Goal: Transaction & Acquisition: Purchase product/service

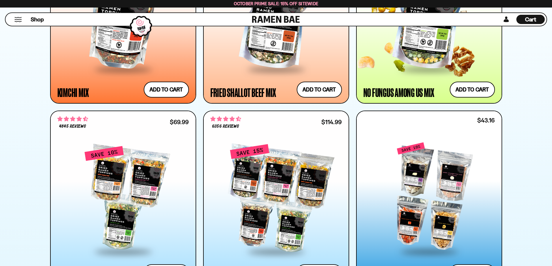
scroll to position [667, 0]
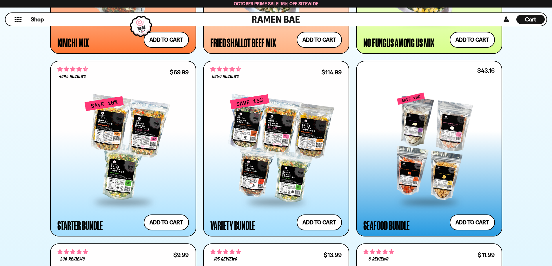
click at [413, 137] on div at bounding box center [430, 147] width 132 height 109
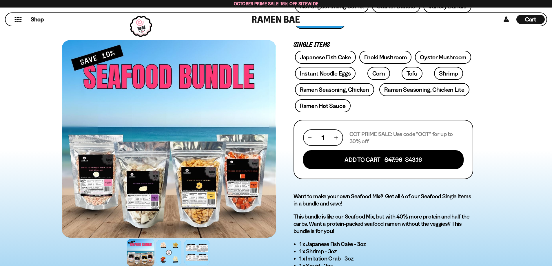
scroll to position [145, 0]
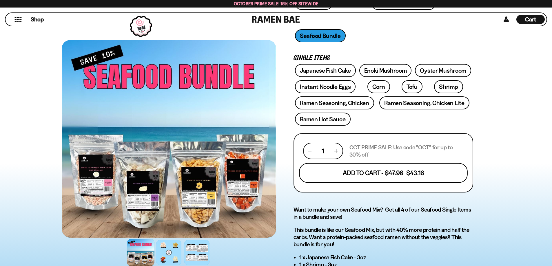
click at [309, 173] on button "Add To Cart - $47.96 $43.16" at bounding box center [383, 173] width 169 height 20
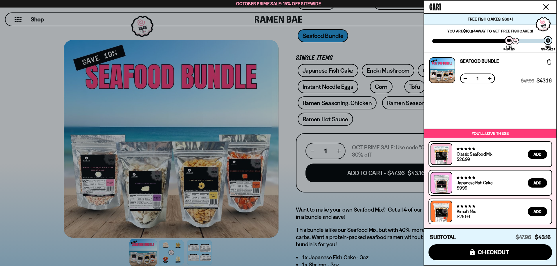
click at [542, 6] on button "Close cart" at bounding box center [545, 7] width 9 height 9
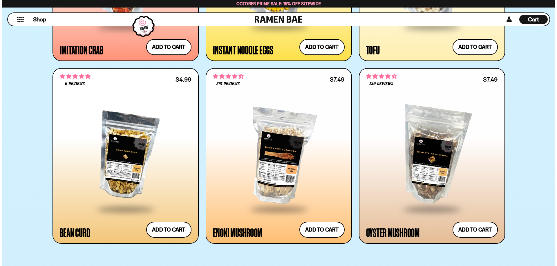
scroll to position [1218, 0]
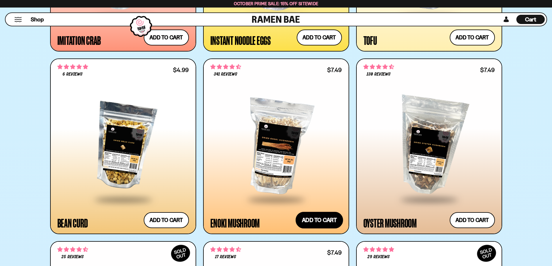
click at [328, 225] on button "Add to cart Add ― Regular price $7.49 Regular price Sale price $7.49 Unit price…" at bounding box center [320, 220] width 48 height 17
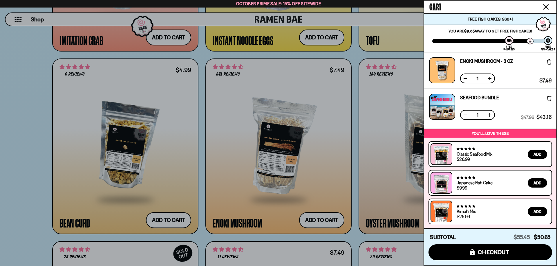
click at [377, 203] on div at bounding box center [278, 133] width 557 height 266
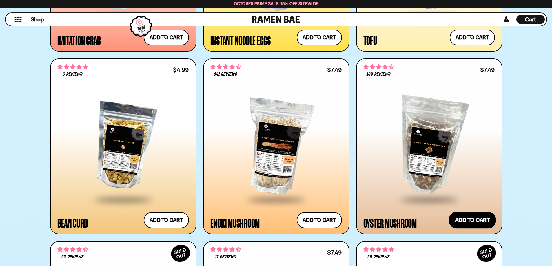
click at [463, 219] on button "Add to cart Add ― Regular price $7.49 Regular price Sale price $7.49 Unit price…" at bounding box center [473, 220] width 48 height 17
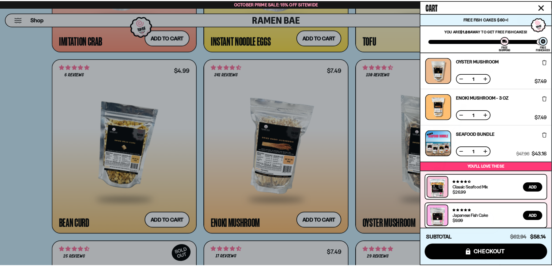
scroll to position [33, 0]
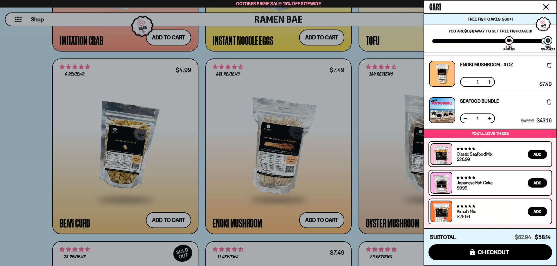
click at [547, 5] on icon "Close cart" at bounding box center [545, 6] width 5 height 5
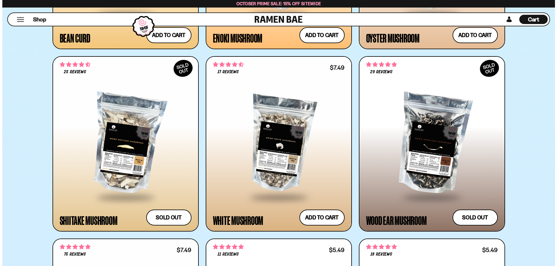
scroll to position [1421, 0]
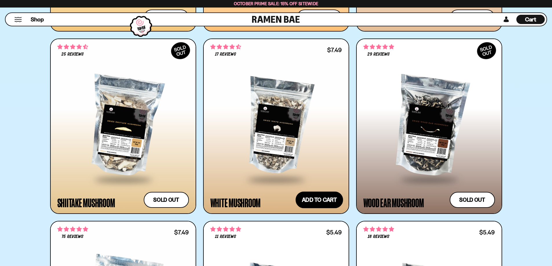
click at [317, 206] on button "Add to cart Add ― Regular price $7.49 Regular price Sale price $7.49 Unit price…" at bounding box center [320, 200] width 48 height 17
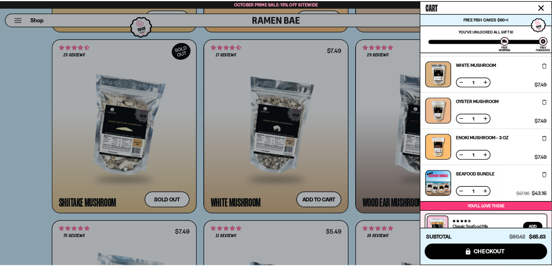
scroll to position [106, 0]
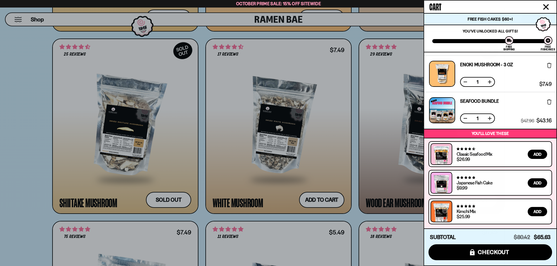
click at [545, 6] on icon "Close cart" at bounding box center [545, 6] width 5 height 5
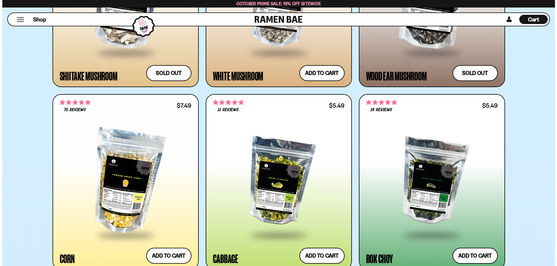
scroll to position [1566, 0]
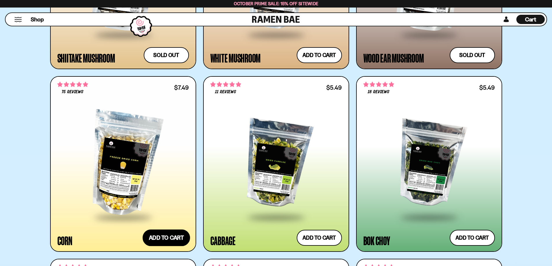
click at [158, 240] on button "Add to cart Add ― Regular price $7.49 Regular price Sale price $7.49 Unit price…" at bounding box center [167, 238] width 48 height 17
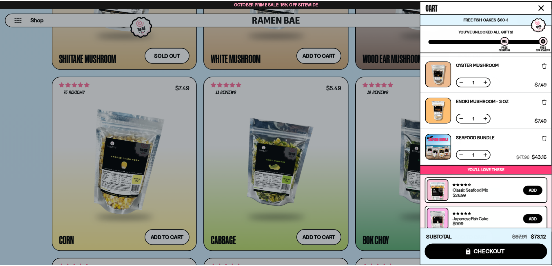
scroll to position [143, 0]
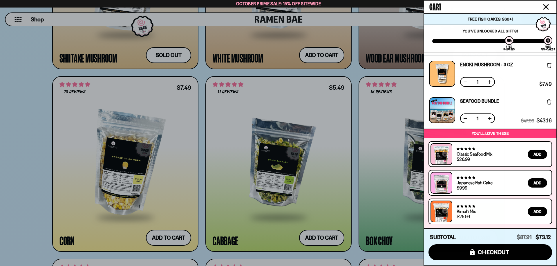
click at [547, 3] on button "Close cart" at bounding box center [545, 7] width 9 height 9
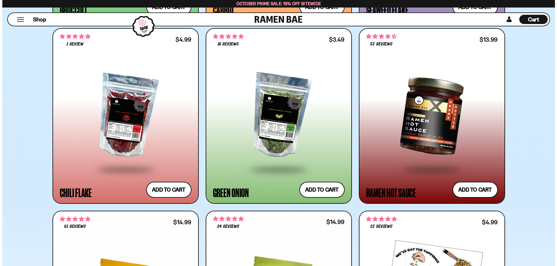
scroll to position [1972, 0]
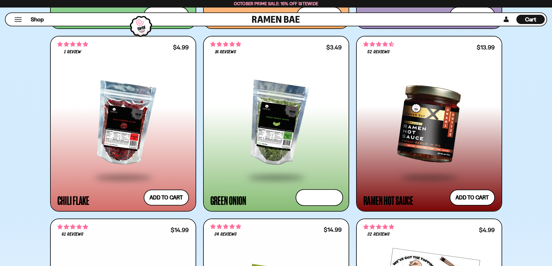
click at [317, 199] on button "Add to cart Add ― Regular price $3.49 Regular price Sale price $3.49 Unit price…" at bounding box center [320, 198] width 48 height 17
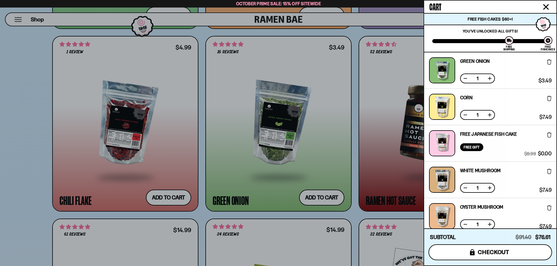
click at [491, 253] on span "checkout" at bounding box center [494, 252] width 32 height 6
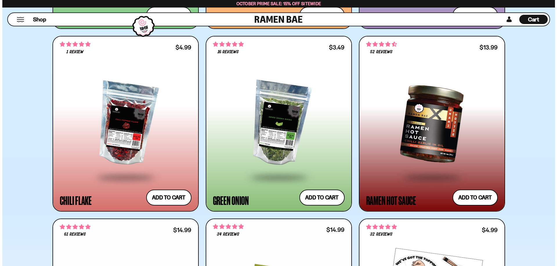
scroll to position [1972, 0]
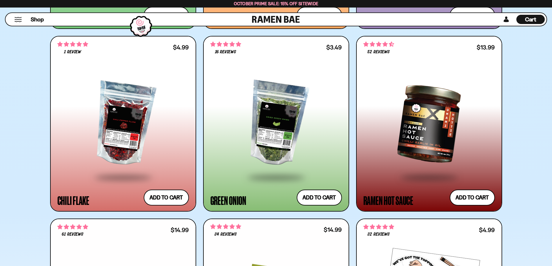
click at [534, 20] on span "Cart" at bounding box center [530, 19] width 11 height 7
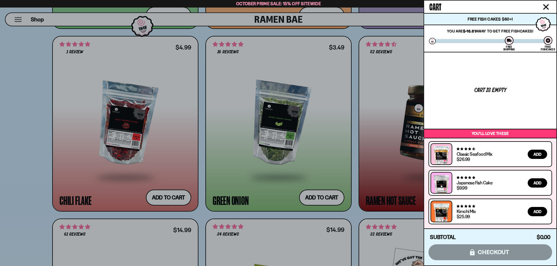
click at [546, 6] on icon "Close cart" at bounding box center [545, 6] width 5 height 5
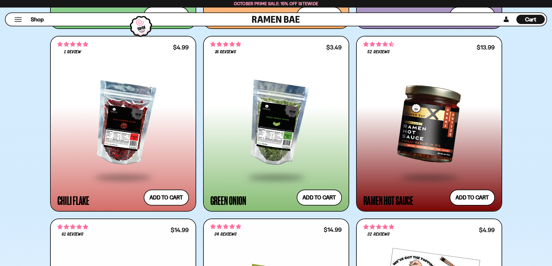
click at [534, 20] on span "Cart" at bounding box center [530, 19] width 11 height 7
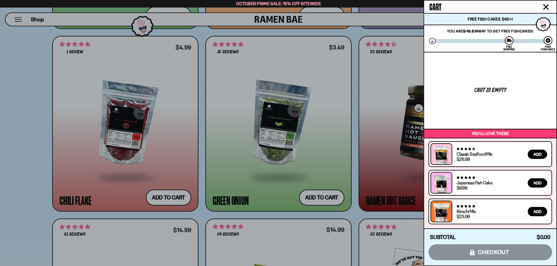
click at [518, 253] on div "Subtotal $0.00 $0.00 icons8-lock checkout" at bounding box center [490, 247] width 132 height 37
click at [501, 253] on div "Subtotal $0.00 $0.00 icons8-lock checkout" at bounding box center [490, 247] width 132 height 37
